Goal: Transaction & Acquisition: Purchase product/service

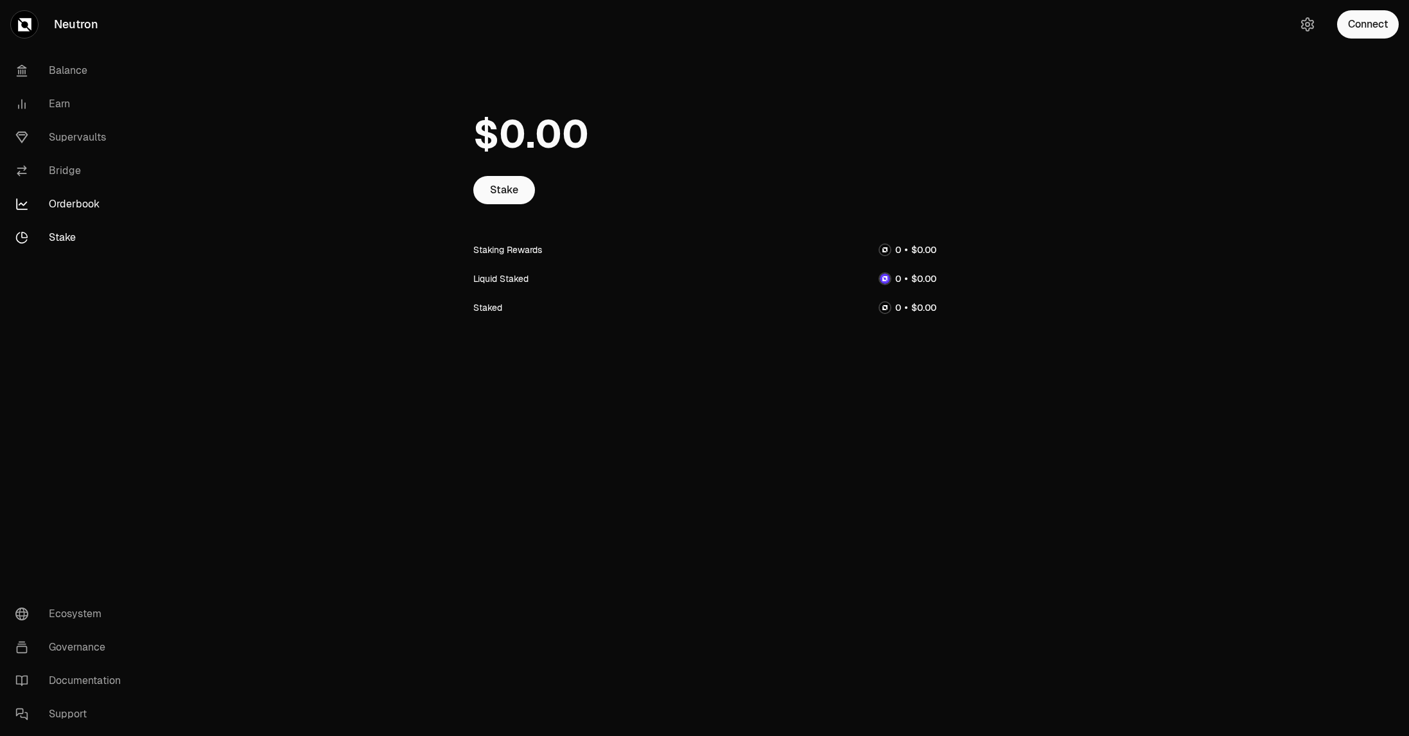
click at [91, 202] on link "Orderbook" at bounding box center [72, 204] width 134 height 33
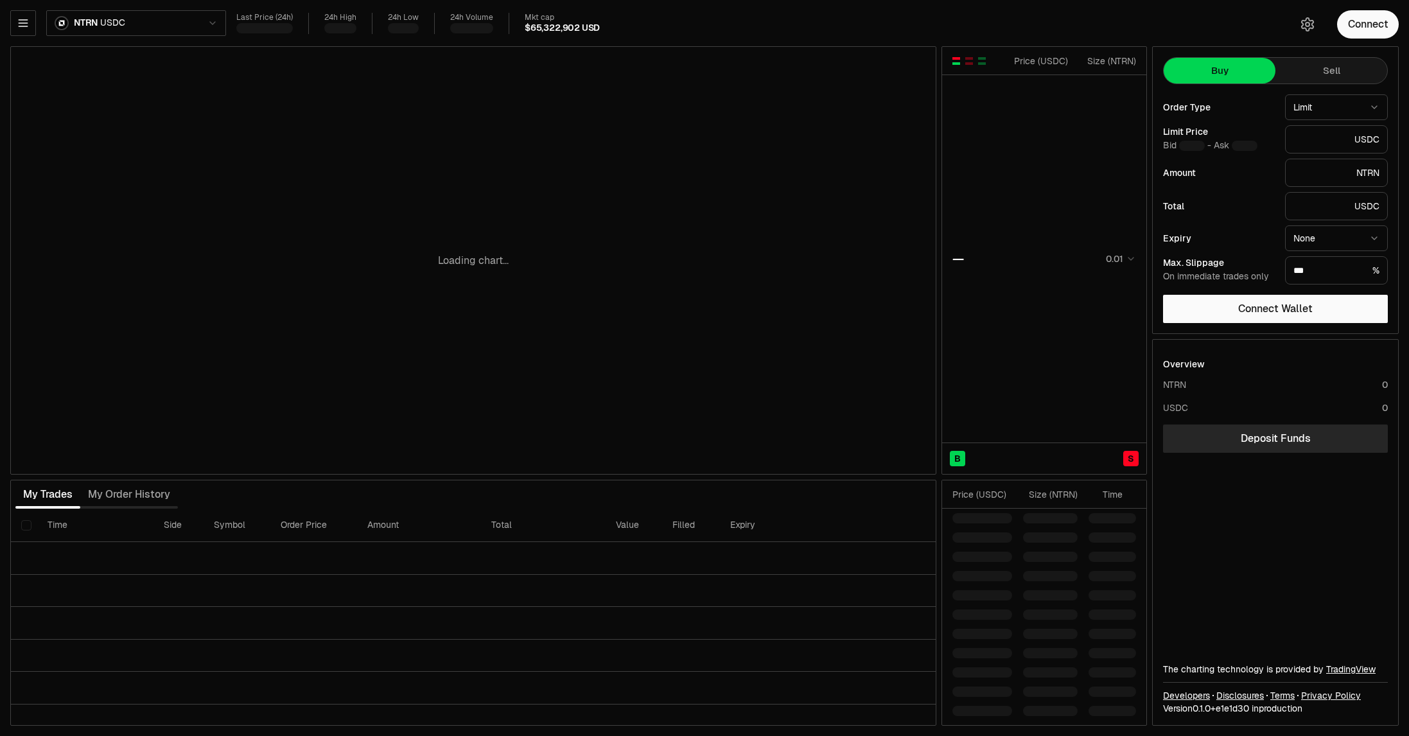
type input "********"
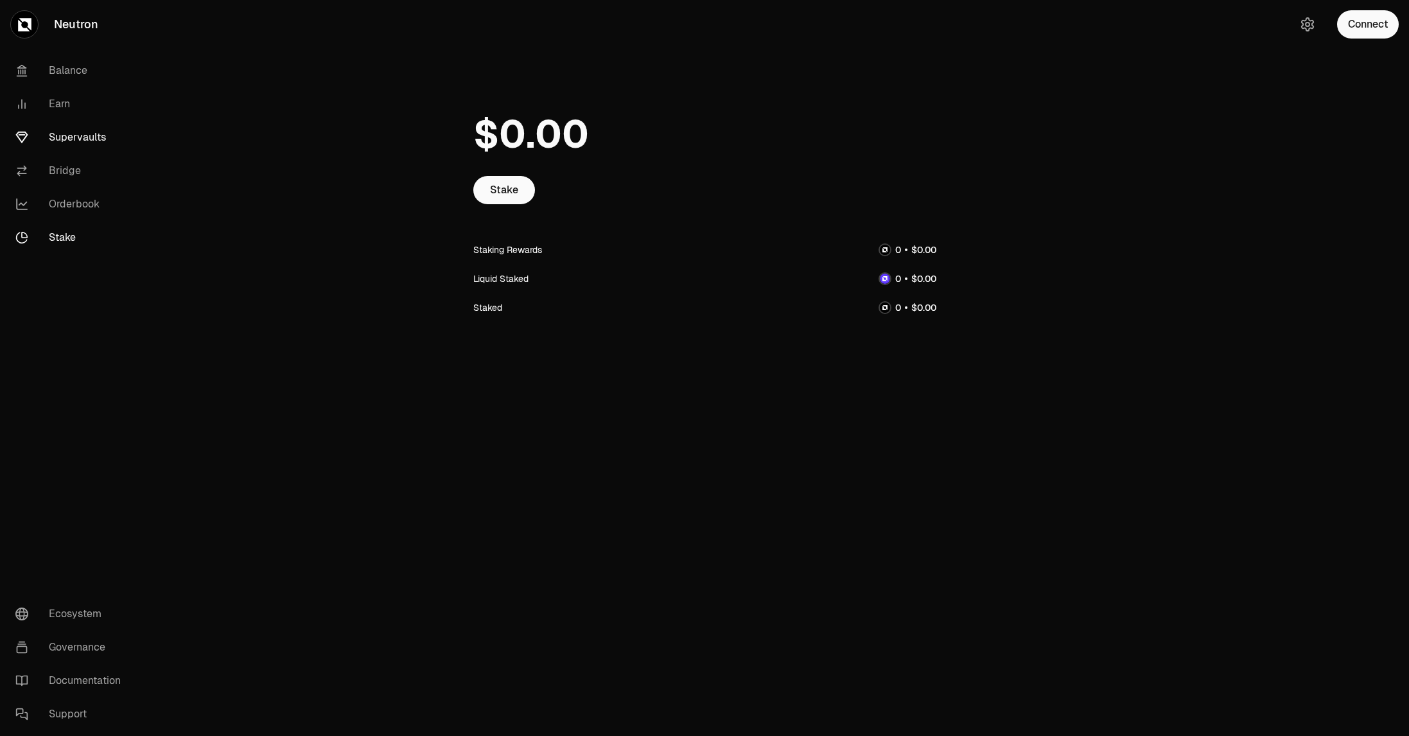
click at [70, 132] on link "Supervaults" at bounding box center [72, 137] width 134 height 33
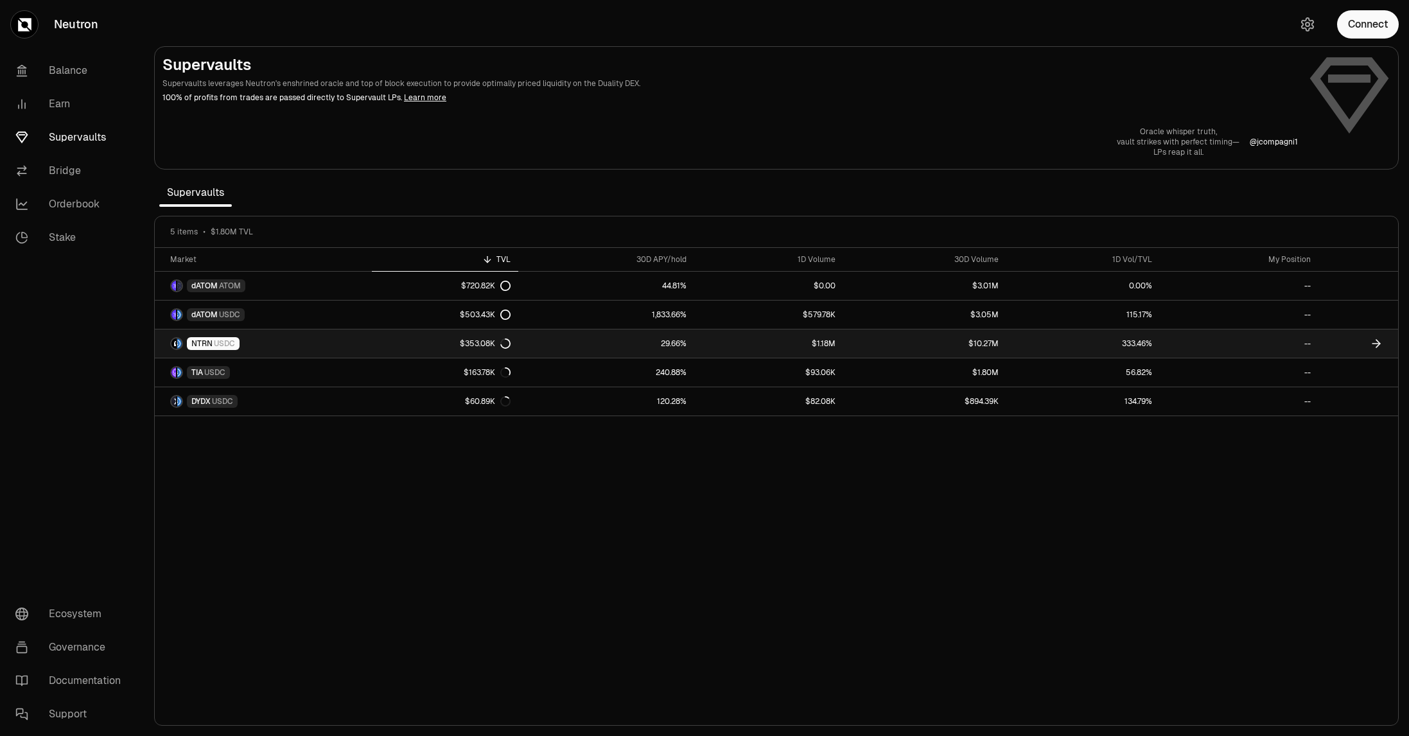
click at [655, 342] on link "29.66%" at bounding box center [606, 343] width 176 height 28
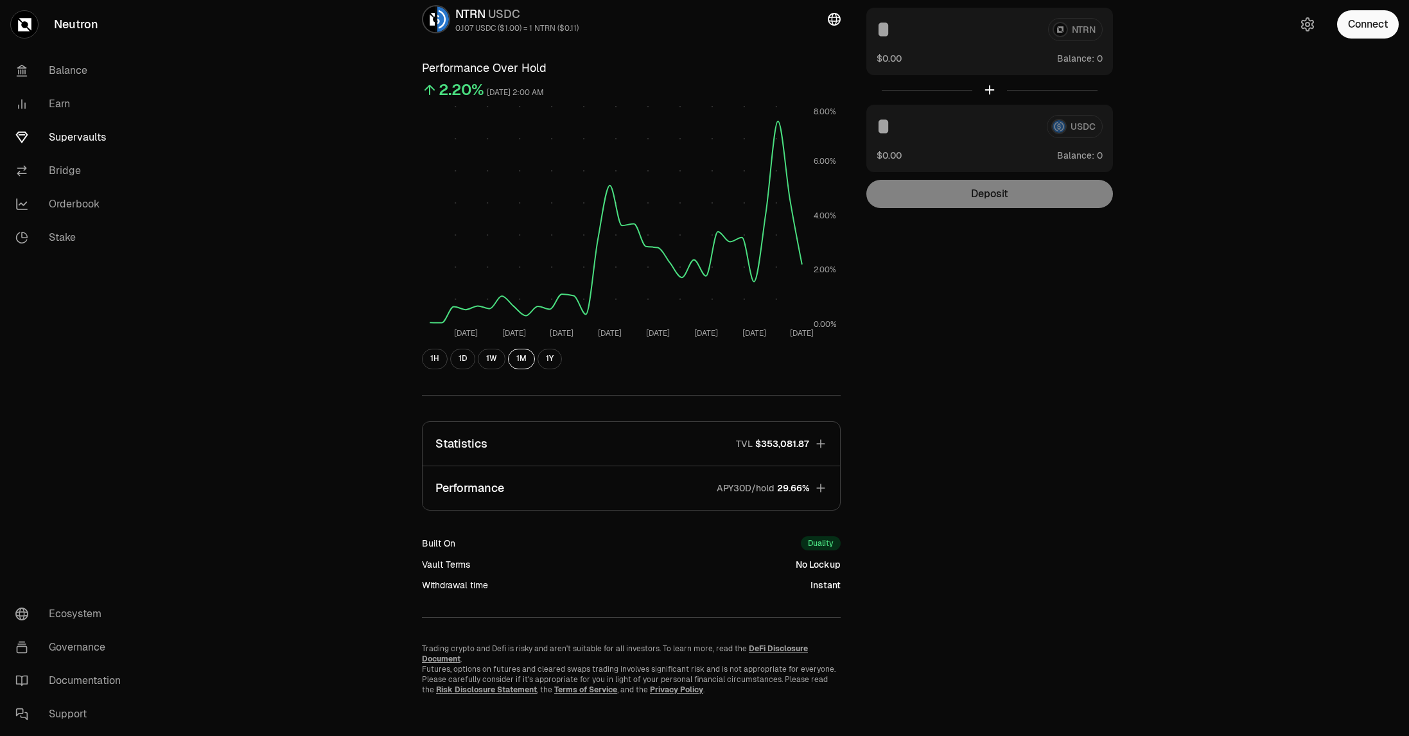
click at [577, 489] on button "Performance APY30D/hold 29.66%" at bounding box center [631, 488] width 417 height 44
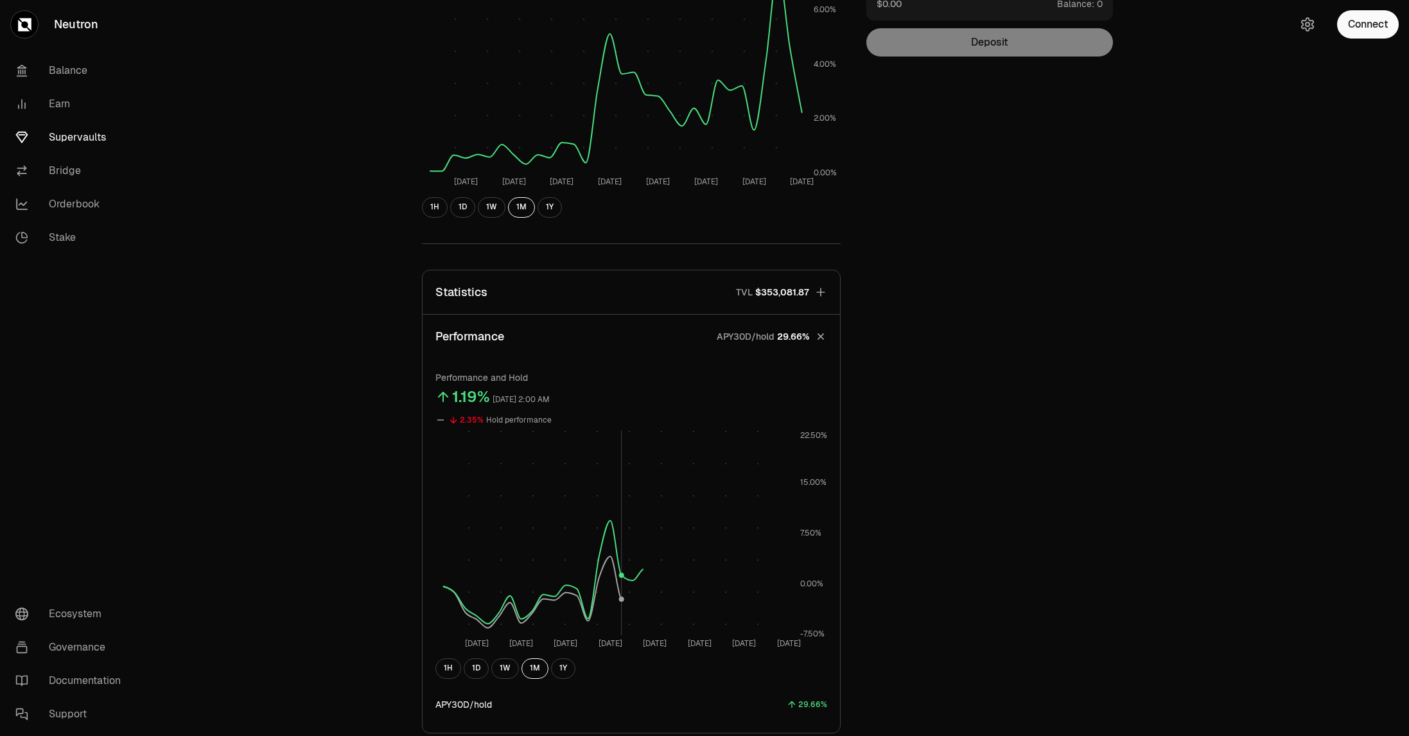
scroll to position [406, 0]
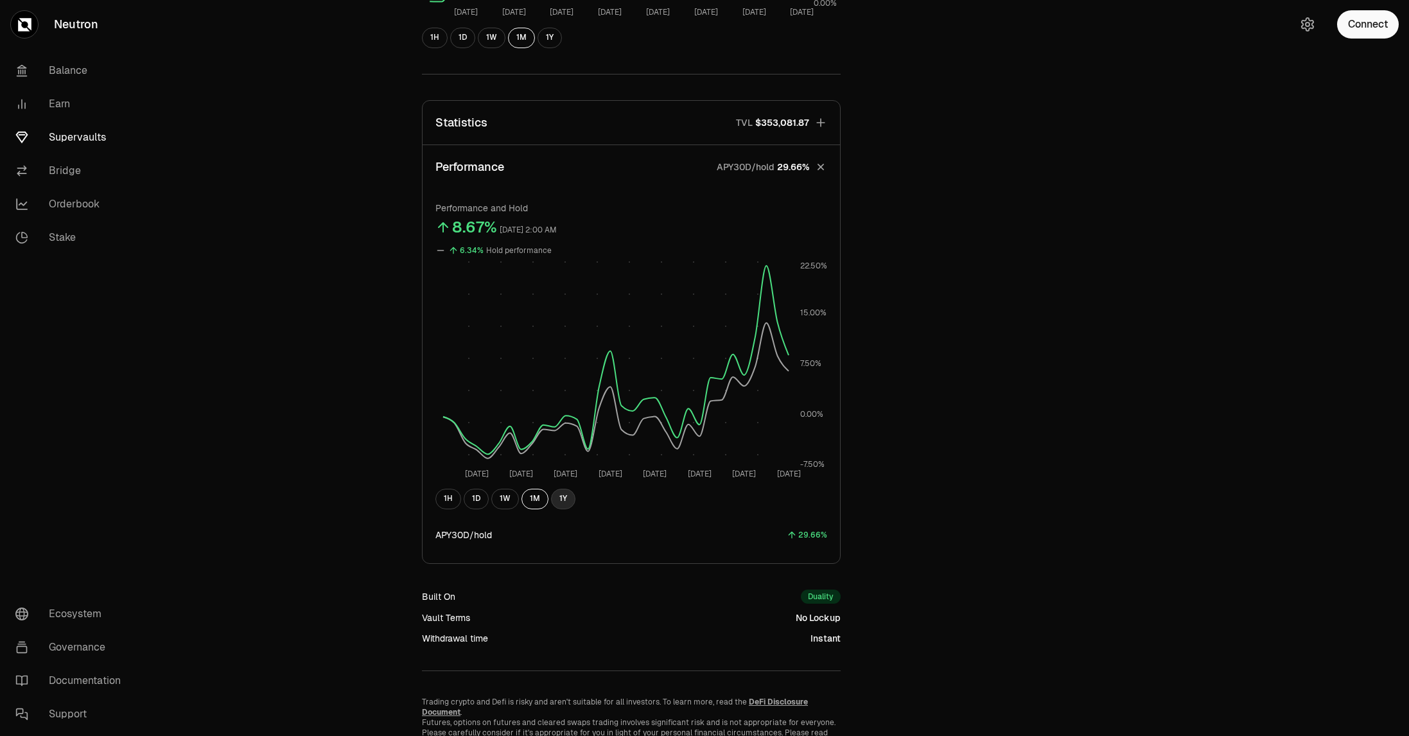
click at [566, 500] on button "1Y" at bounding box center [563, 499] width 24 height 21
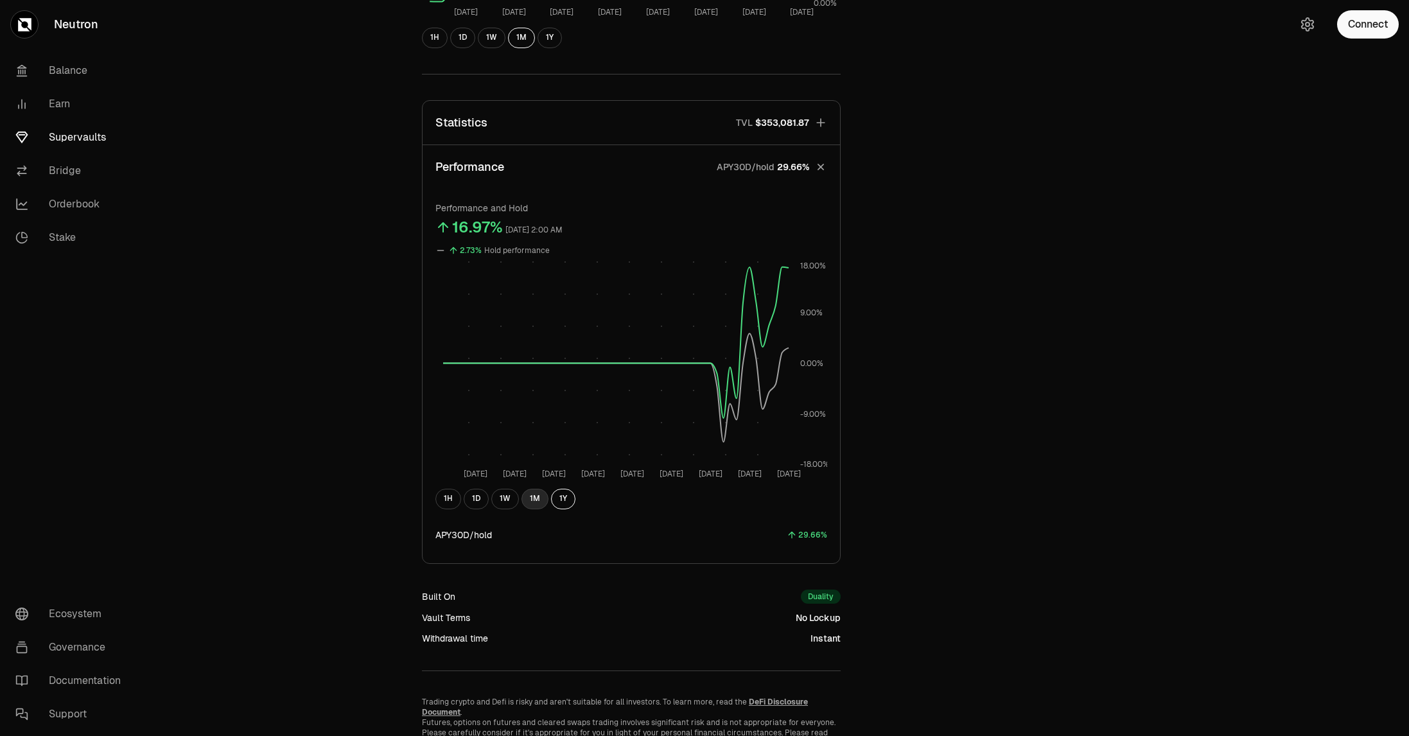
click at [532, 504] on button "1M" at bounding box center [535, 499] width 27 height 21
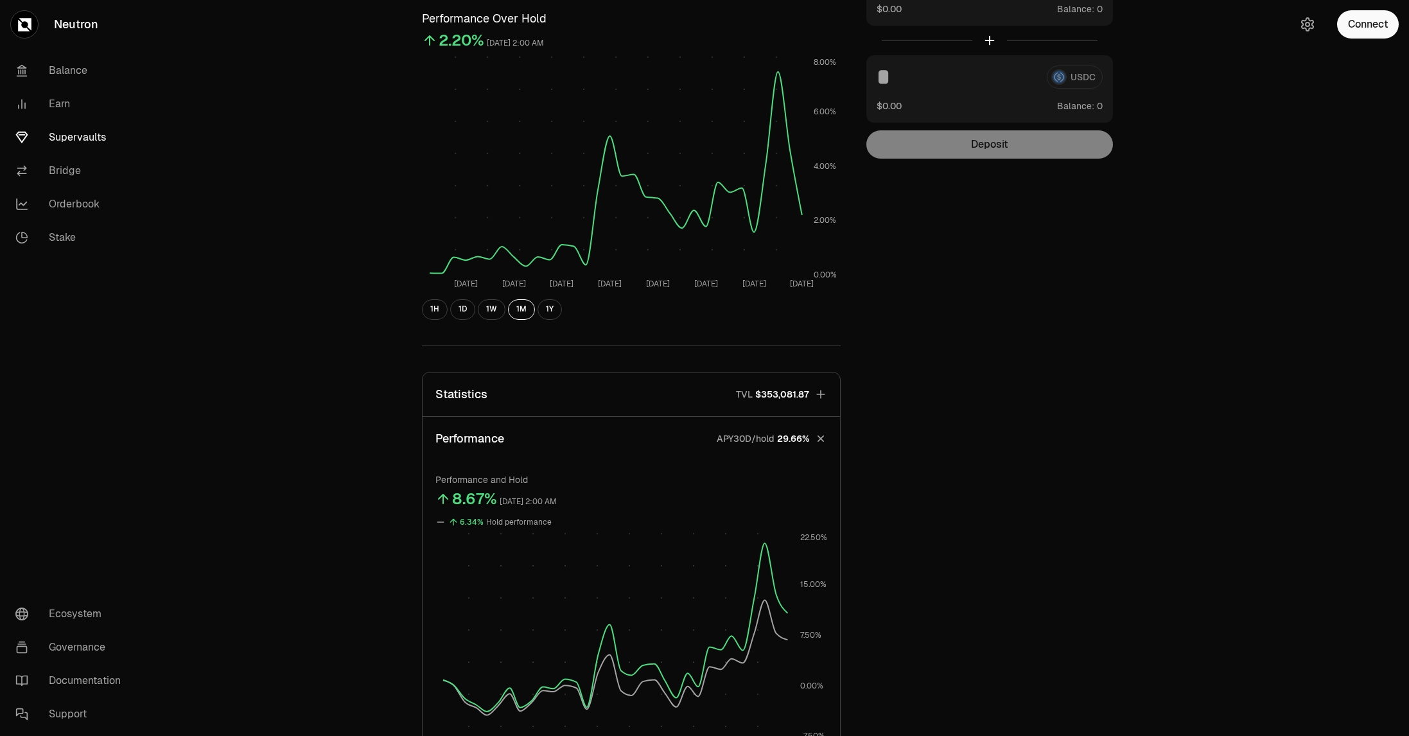
scroll to position [85, 0]
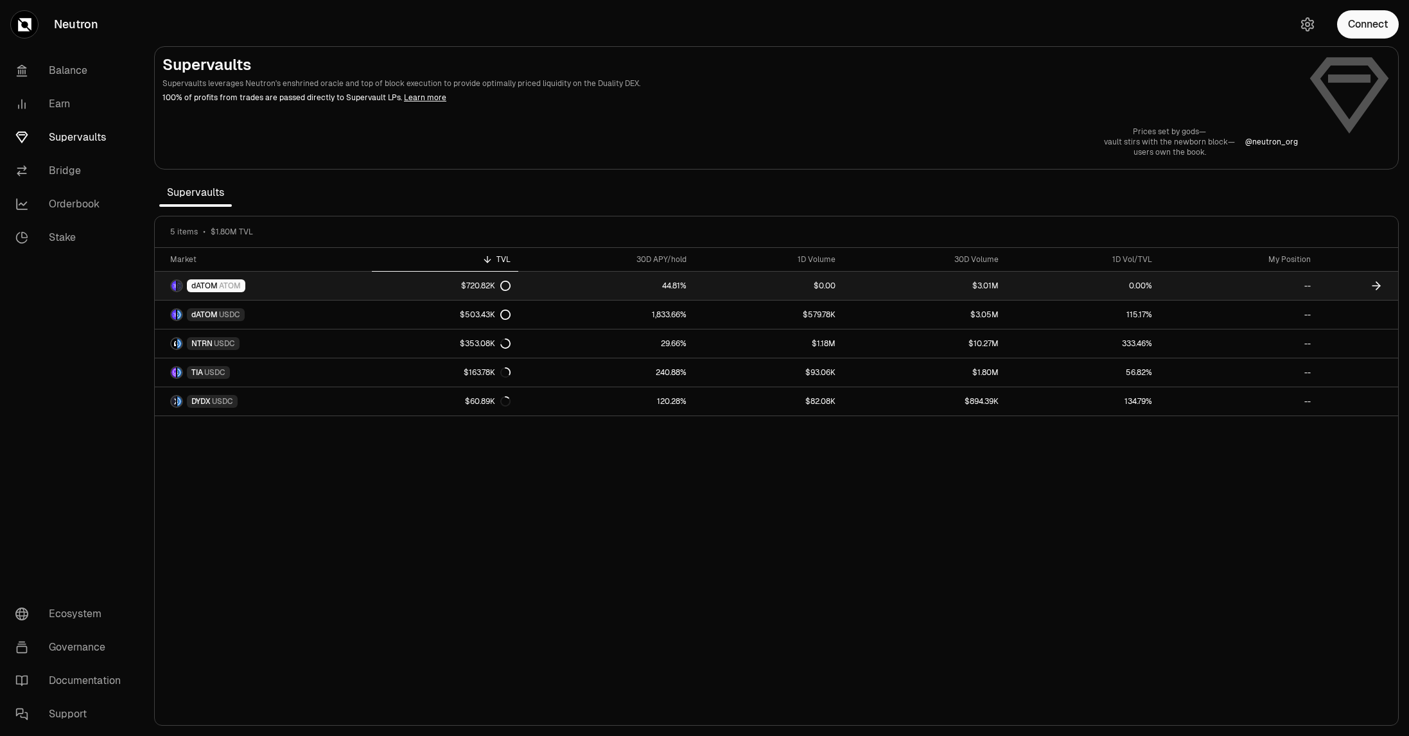
click at [292, 290] on link "dATOM ATOM" at bounding box center [263, 286] width 217 height 28
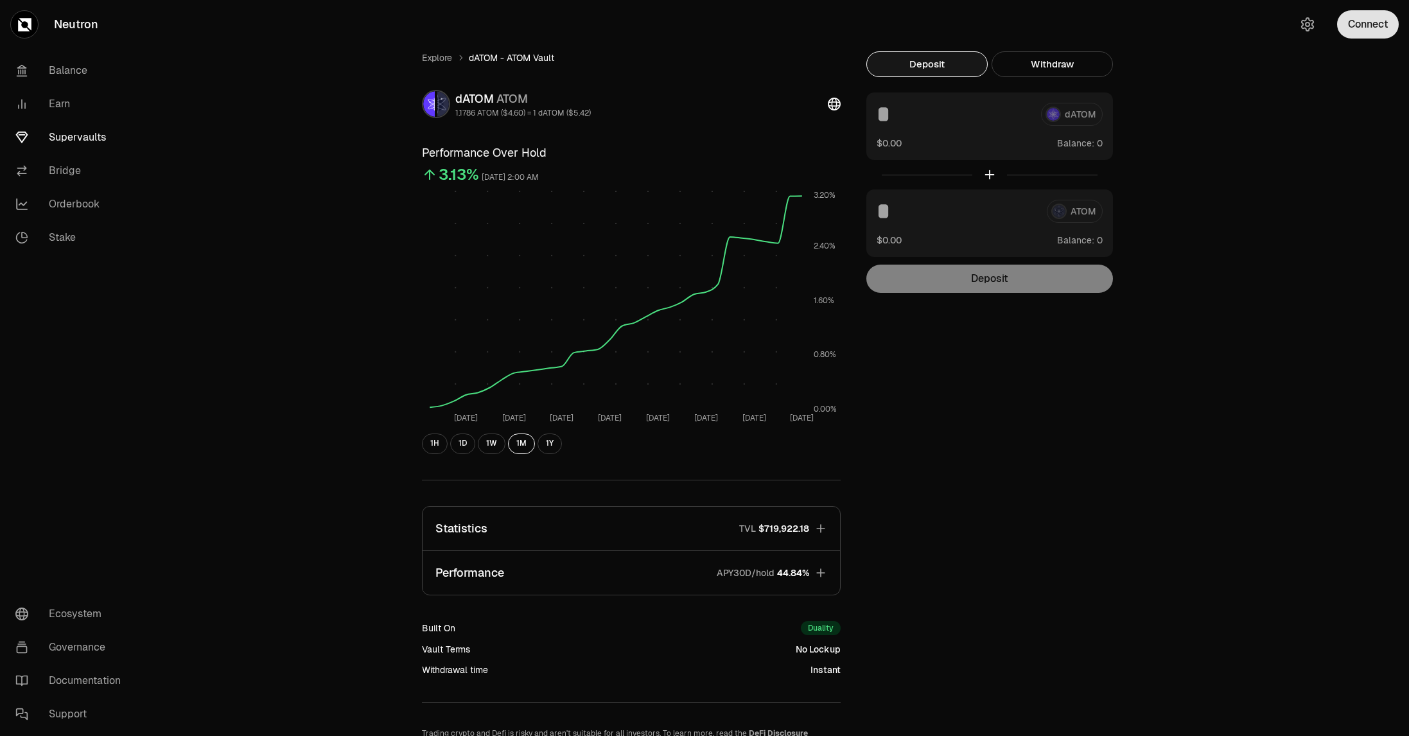
click at [1346, 24] on button "Connect" at bounding box center [1368, 24] width 62 height 28
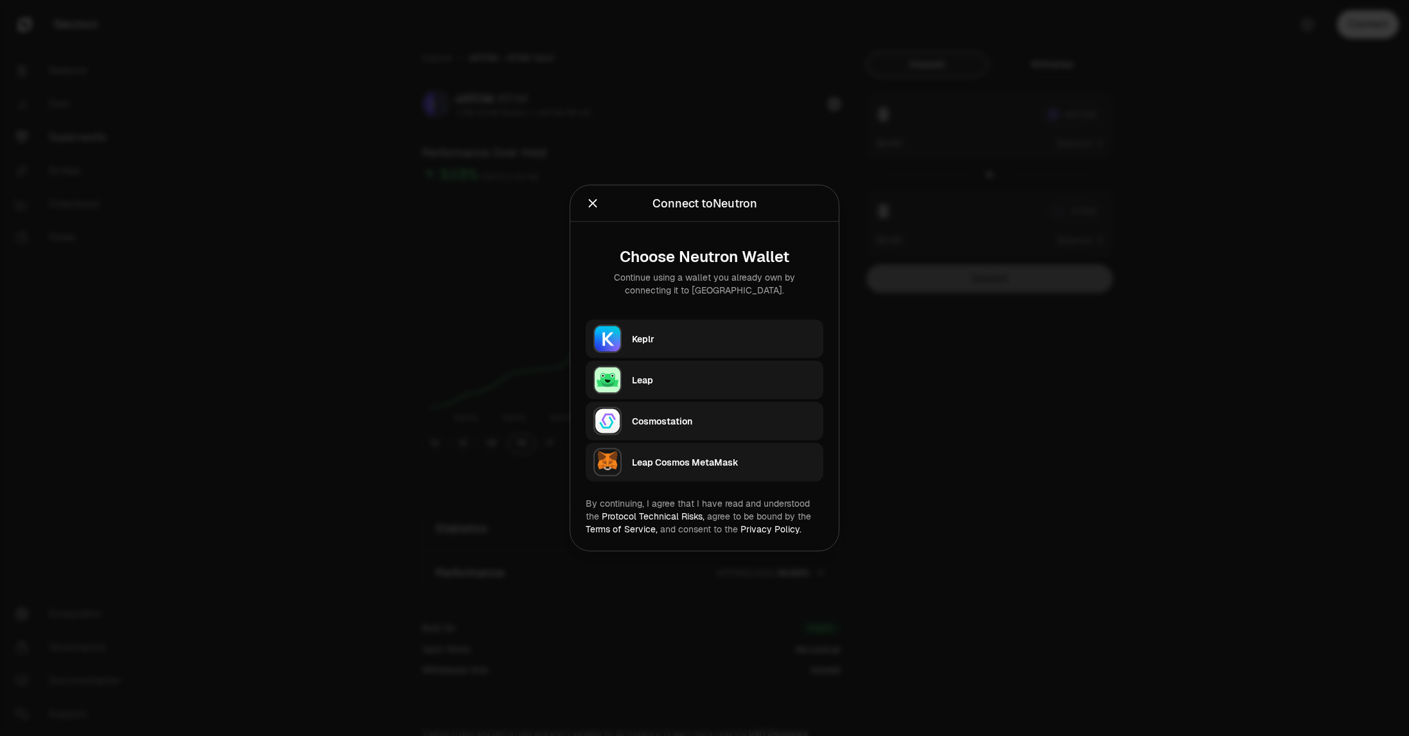
click at [624, 155] on div at bounding box center [704, 368] width 1409 height 736
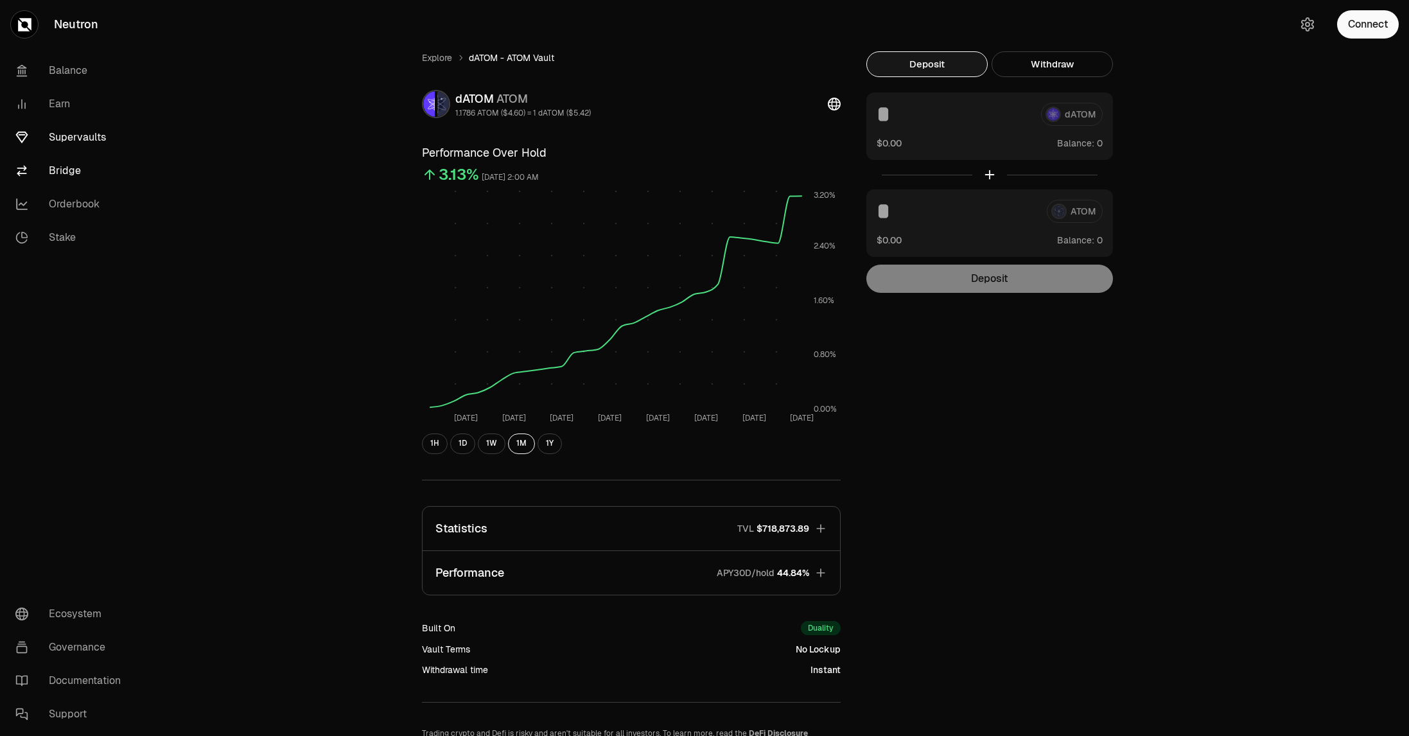
click at [61, 172] on link "Bridge" at bounding box center [72, 170] width 134 height 33
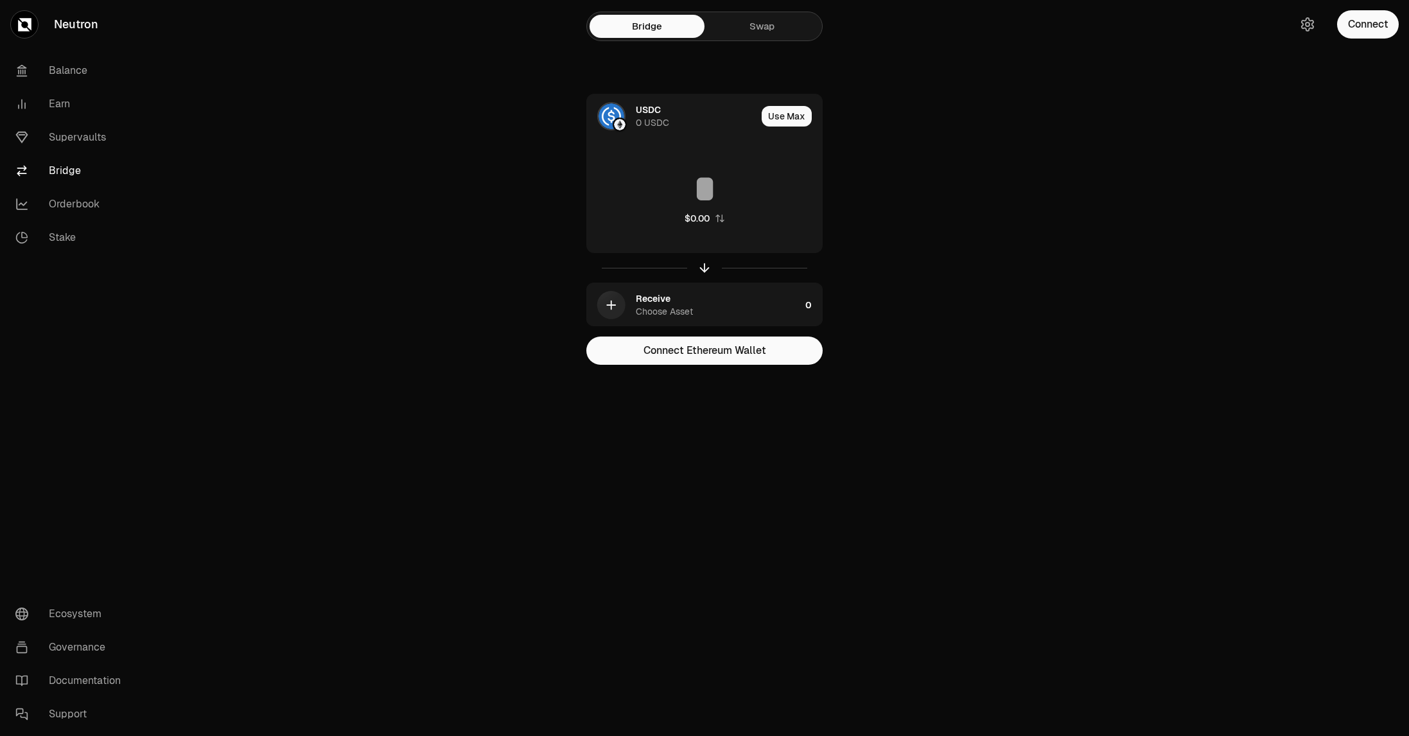
click at [780, 32] on link "Swap" at bounding box center [762, 26] width 115 height 23
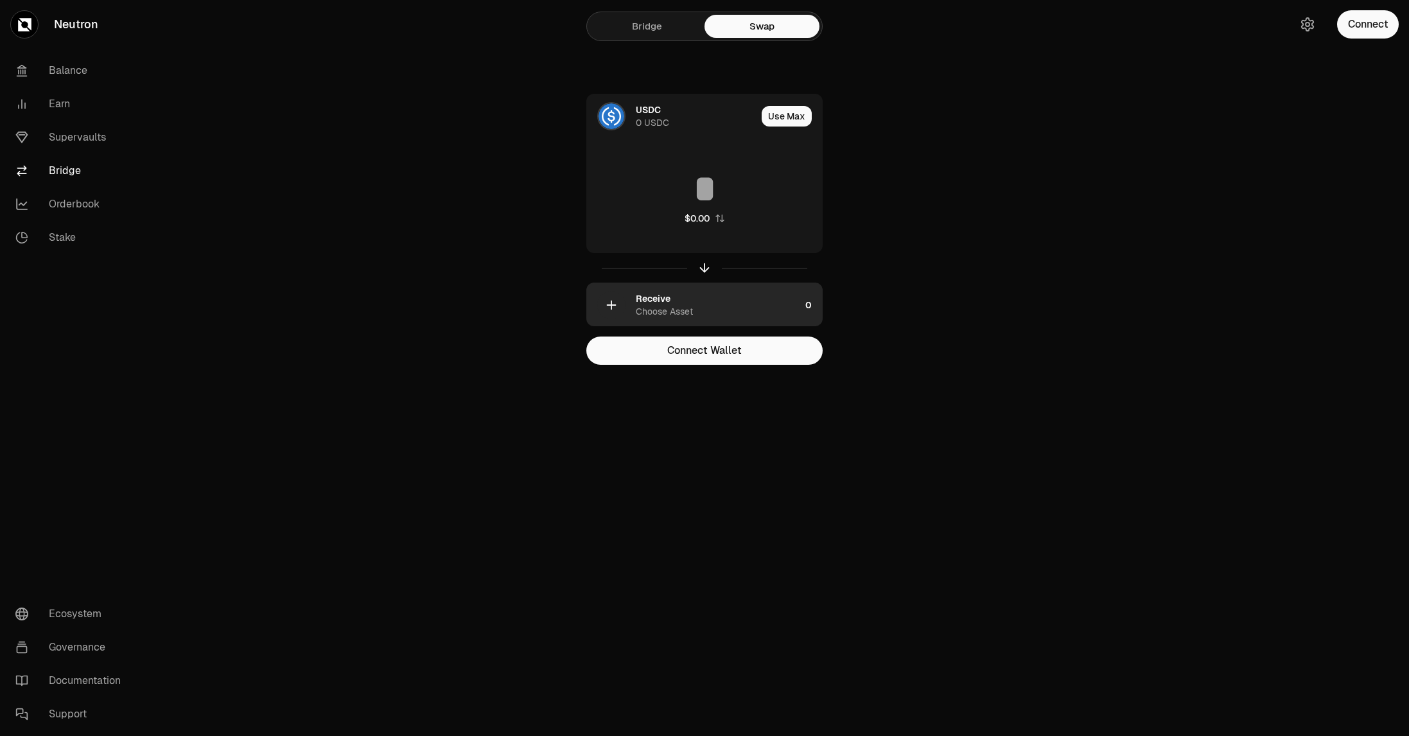
click at [687, 314] on div "Choose Asset" at bounding box center [664, 311] width 57 height 13
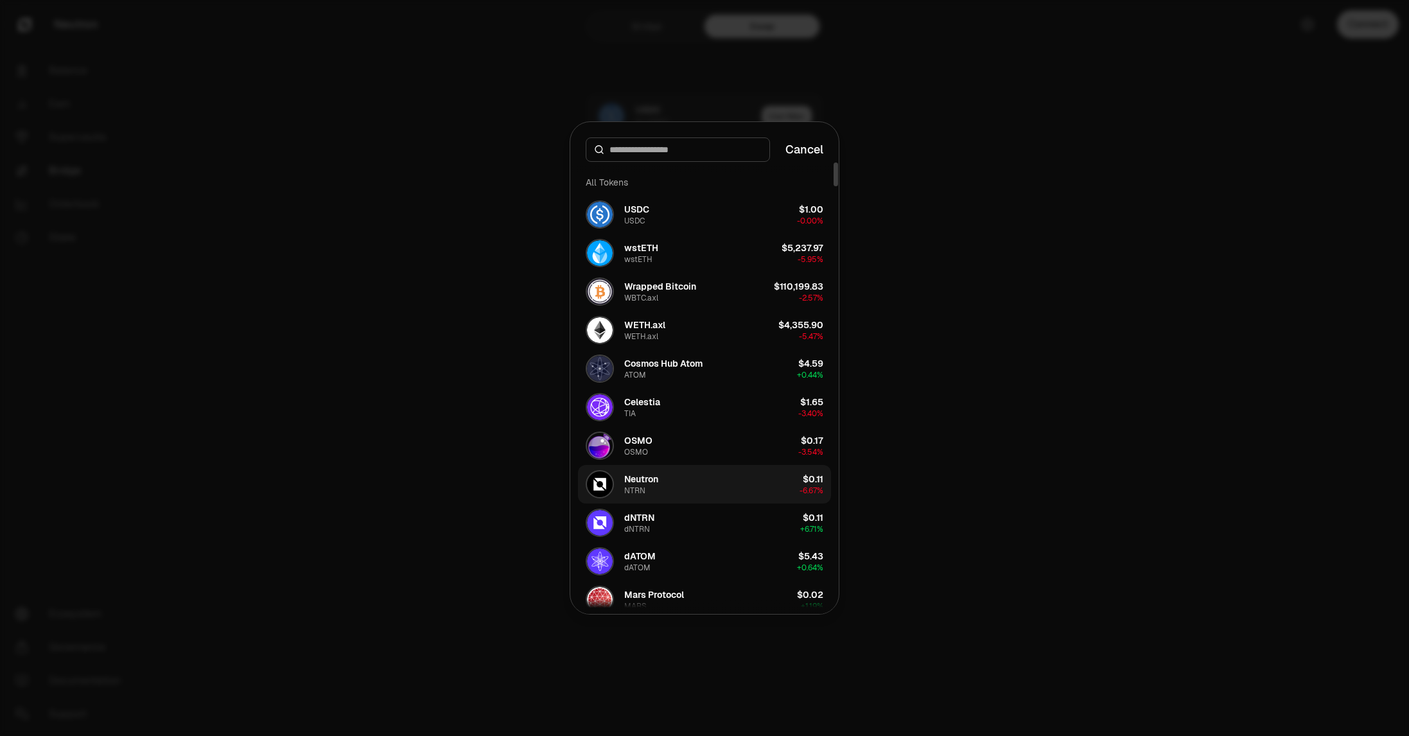
click at [662, 482] on button "Neutron NTRN $0.11 -6.67%" at bounding box center [704, 484] width 253 height 39
